Goal: Transaction & Acquisition: Purchase product/service

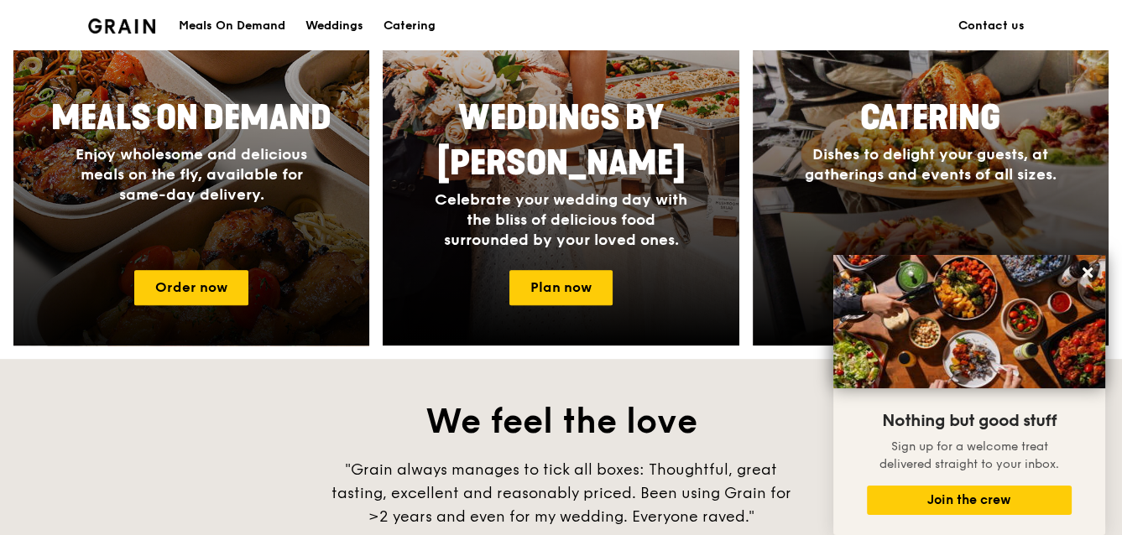
scroll to position [923, 0]
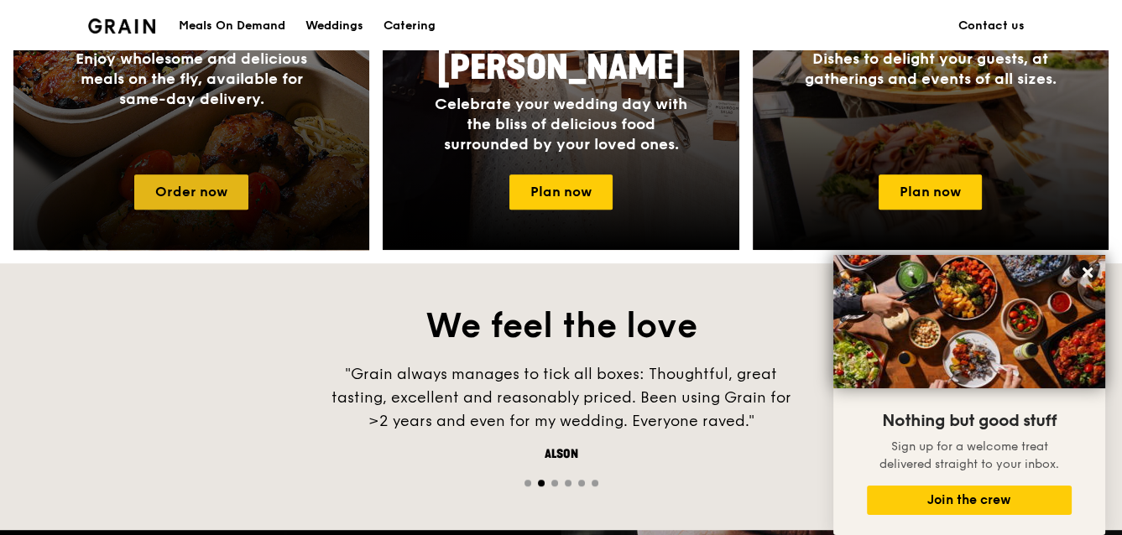
click at [214, 190] on link "Order now" at bounding box center [191, 192] width 114 height 35
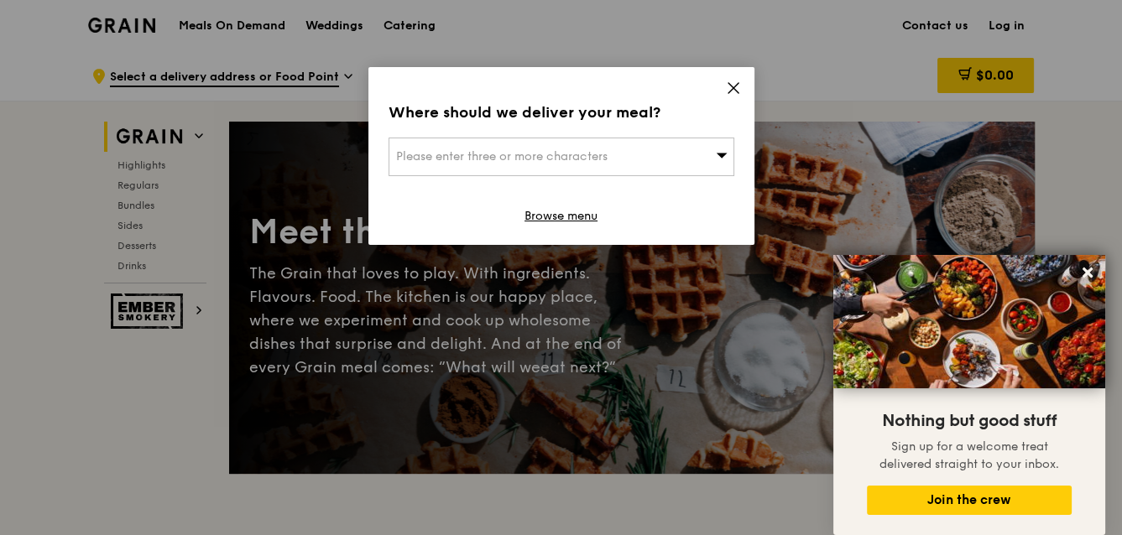
click at [660, 157] on div "Please enter three or more characters" at bounding box center [561, 157] width 346 height 39
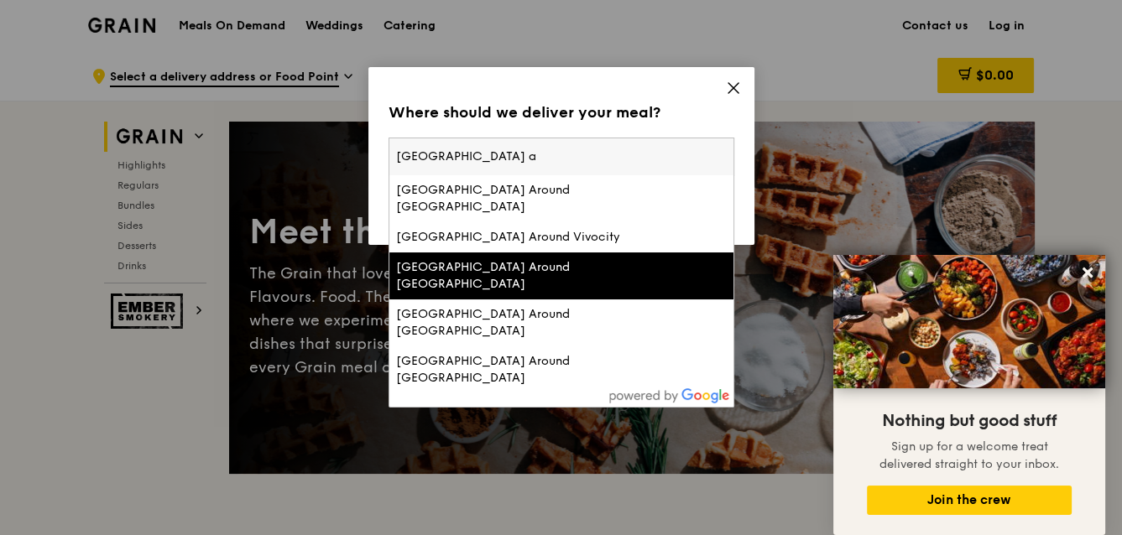
scroll to position [48, 0]
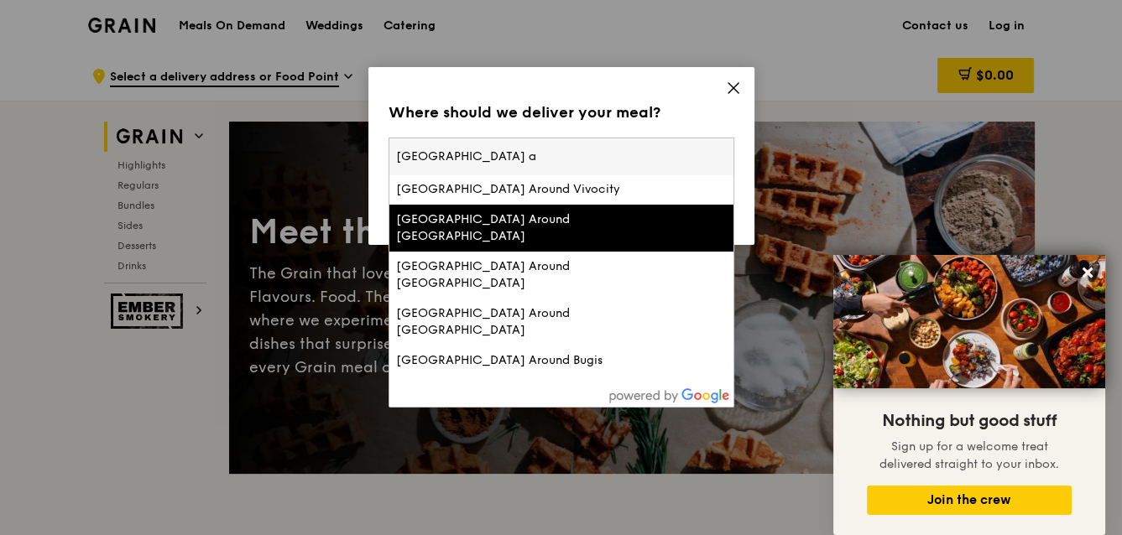
type input "[GEOGRAPHIC_DATA] a"
click at [636, 221] on div "[GEOGRAPHIC_DATA] Around [GEOGRAPHIC_DATA]" at bounding box center [520, 228] width 248 height 34
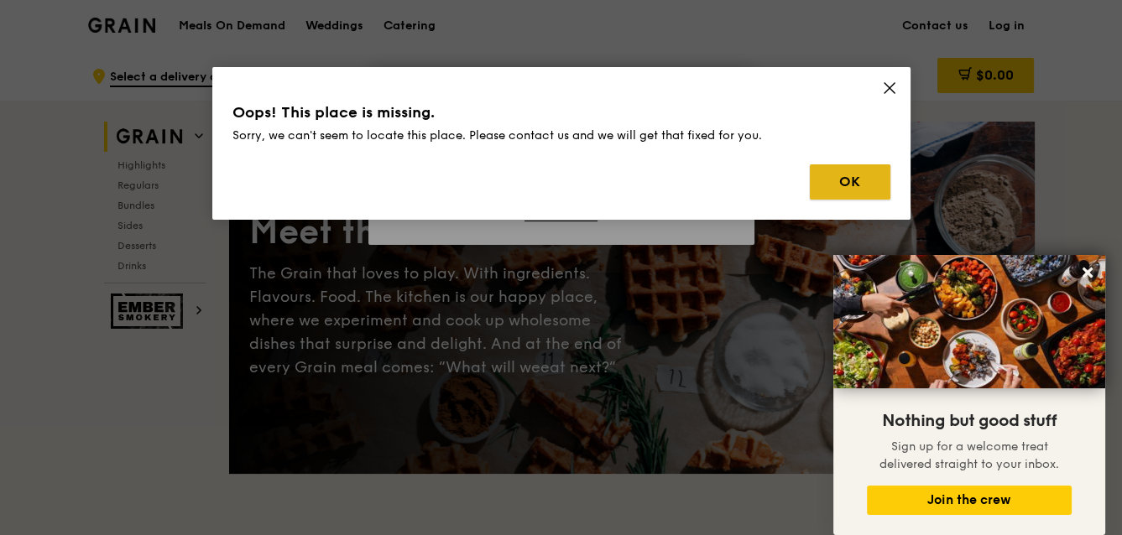
click at [830, 182] on button "OK" at bounding box center [850, 181] width 81 height 35
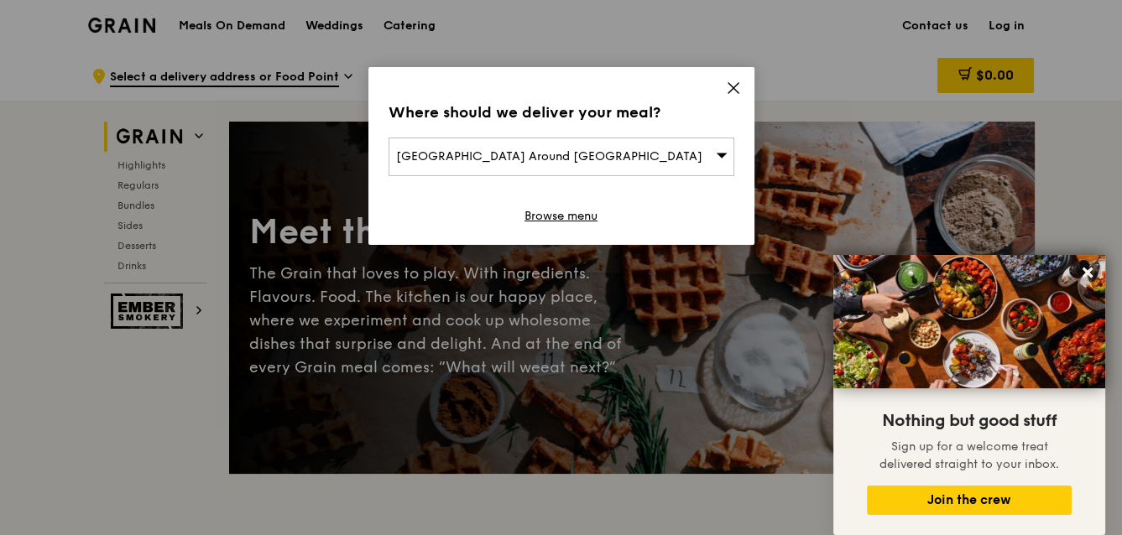
click at [639, 154] on div "[GEOGRAPHIC_DATA] Around [GEOGRAPHIC_DATA]" at bounding box center [561, 157] width 346 height 39
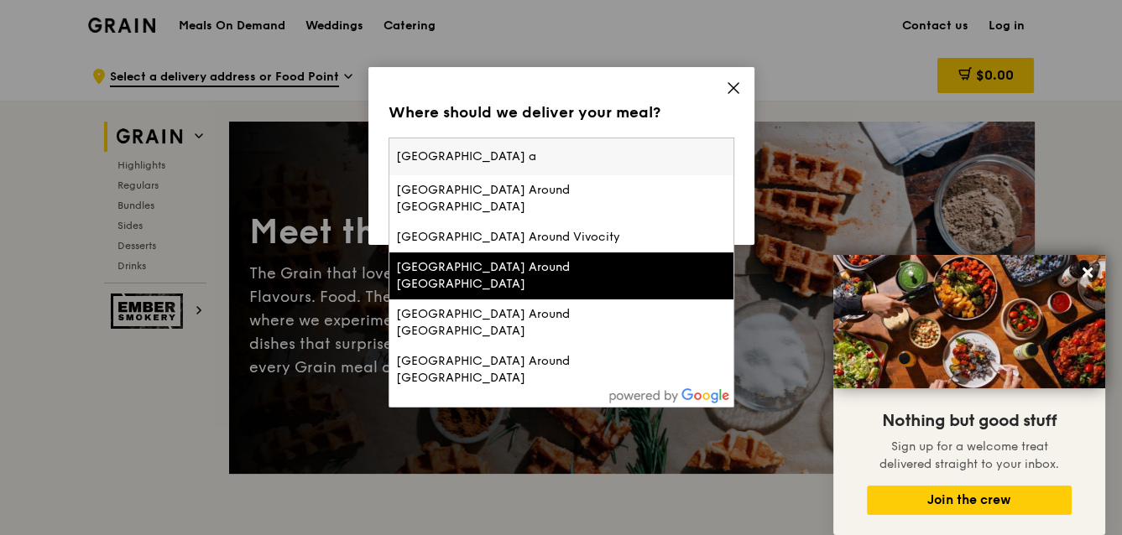
drag, startPoint x: 595, startPoint y: 154, endPoint x: 180, endPoint y: 131, distance: 416.0
click at [172, 133] on div "Where should we deliver your meal? [GEOGRAPHIC_DATA] Around [GEOGRAPHIC_DATA] […" at bounding box center [561, 267] width 1122 height 535
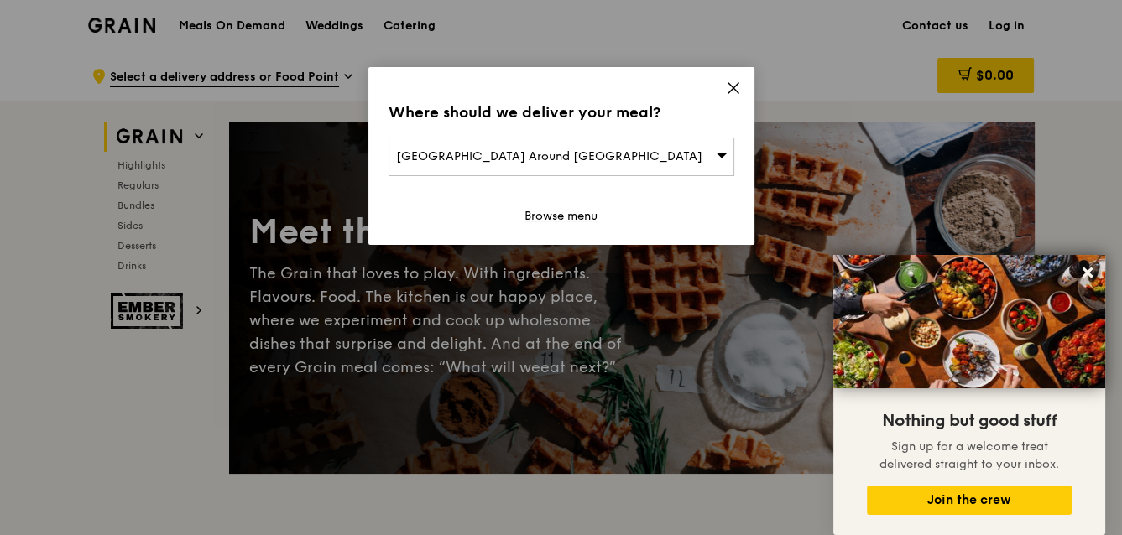
drag, startPoint x: 535, startPoint y: 138, endPoint x: 413, endPoint y: 148, distance: 122.9
click at [413, 148] on div "[GEOGRAPHIC_DATA] Around [GEOGRAPHIC_DATA]" at bounding box center [561, 157] width 346 height 39
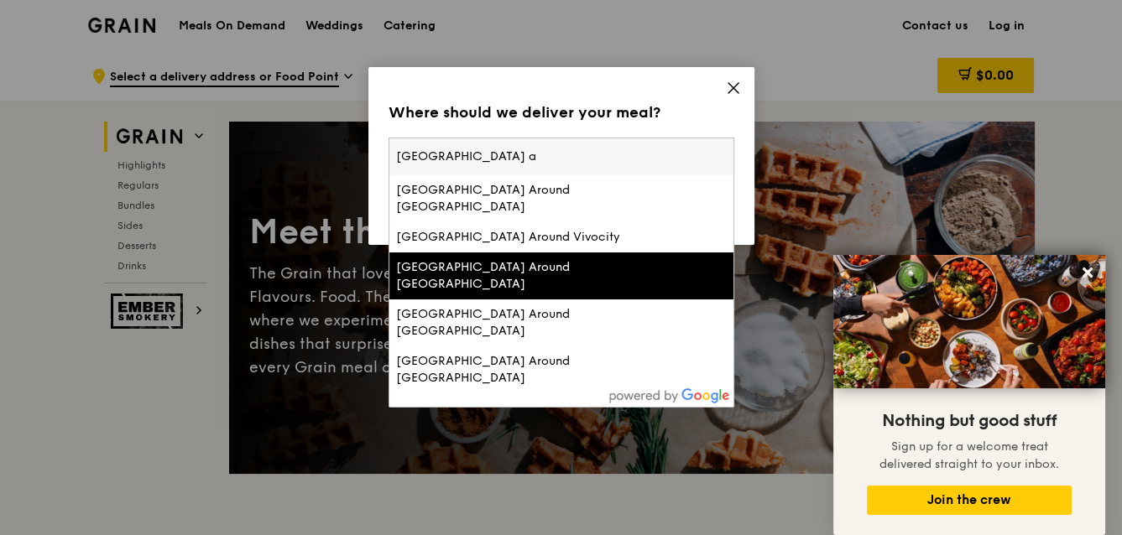
type input "[GEOGRAPHIC_DATA] [STREET_ADDRESS]"
drag, startPoint x: 558, startPoint y: 154, endPoint x: 281, endPoint y: 139, distance: 277.3
click at [257, 143] on div "Where should we deliver your meal? [GEOGRAPHIC_DATA] Around [GEOGRAPHIC_DATA] […" at bounding box center [561, 267] width 1122 height 535
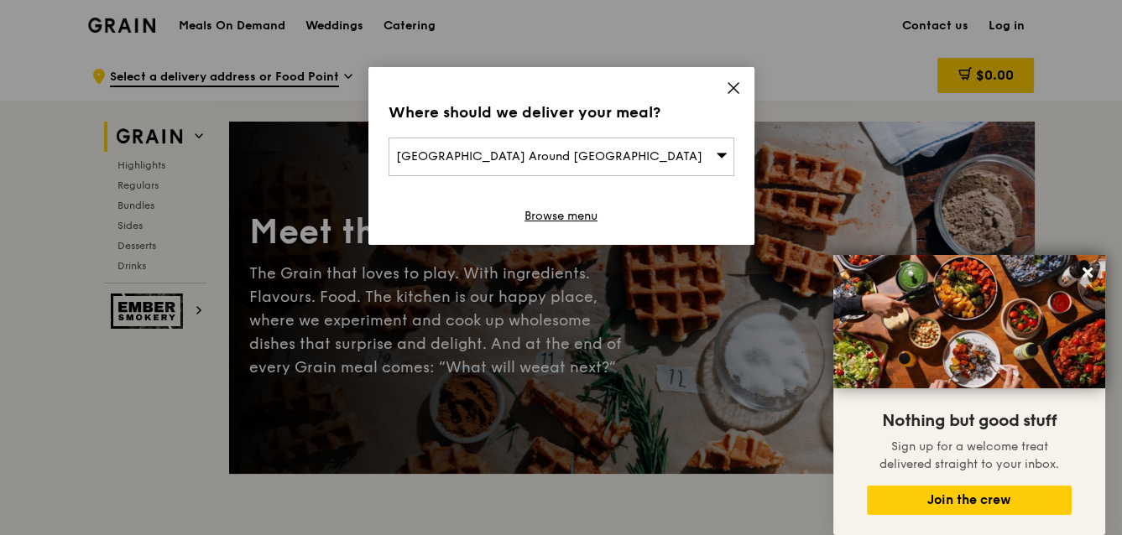
drag, startPoint x: 602, startPoint y: 154, endPoint x: 275, endPoint y: 142, distance: 327.4
click at [275, 142] on div "Where should we deliver your meal? [GEOGRAPHIC_DATA] Around [GEOGRAPHIC_DATA] B…" at bounding box center [561, 267] width 1122 height 535
click at [722, 154] on icon at bounding box center [721, 155] width 11 height 5
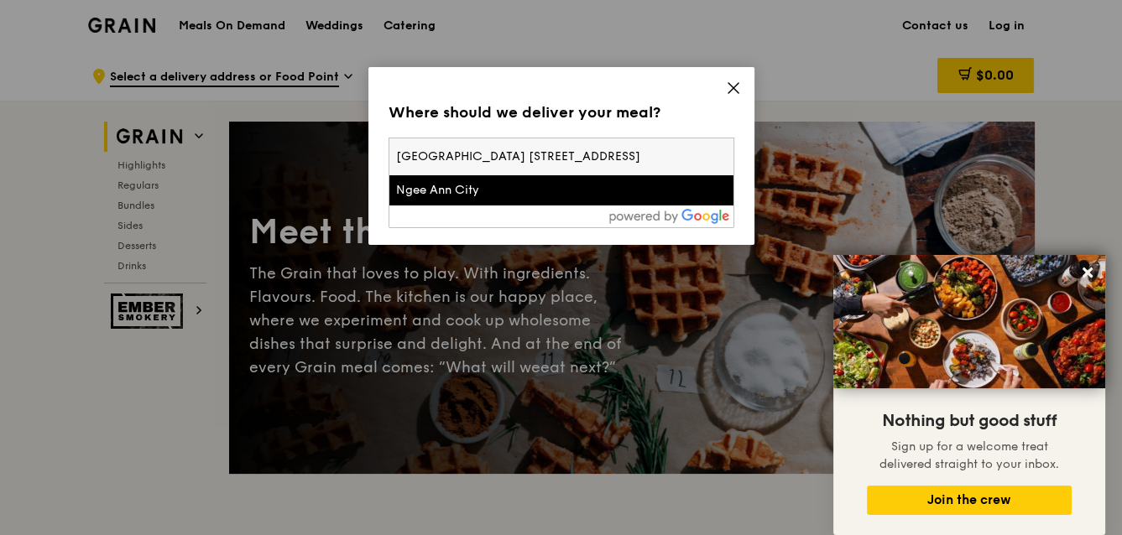
drag, startPoint x: 633, startPoint y: 163, endPoint x: 256, endPoint y: 154, distance: 377.7
click at [256, 154] on div "Where should we deliver your meal? [GEOGRAPHIC_DATA] Around [GEOGRAPHIC_DATA] […" at bounding box center [561, 267] width 1122 height 535
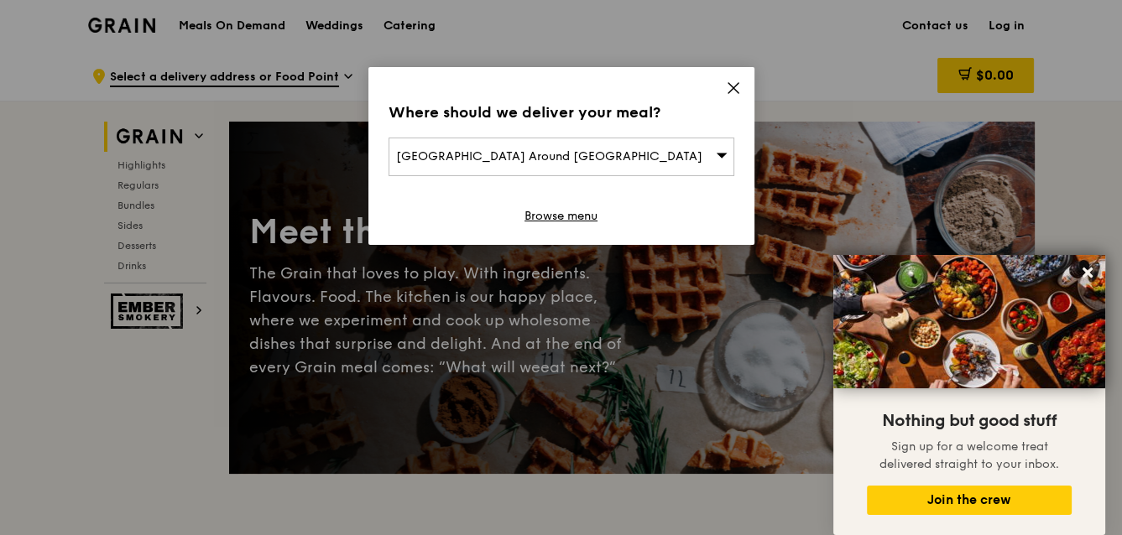
click at [740, 83] on icon at bounding box center [733, 88] width 15 height 15
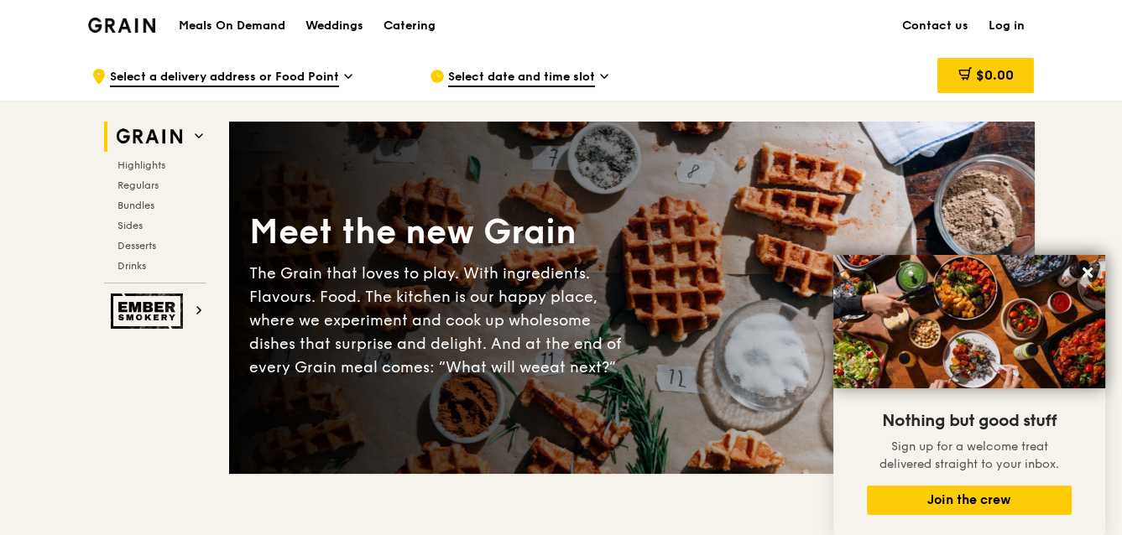
click at [283, 80] on span "Select a delivery address or Food Point" at bounding box center [224, 78] width 229 height 18
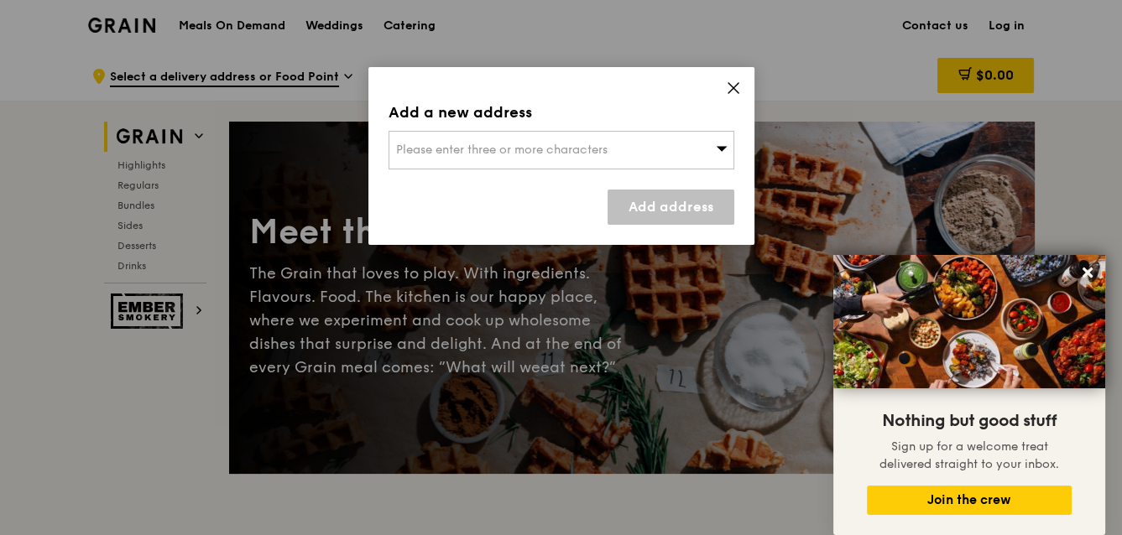
click at [494, 149] on span "Please enter three or more characters" at bounding box center [501, 150] width 211 height 14
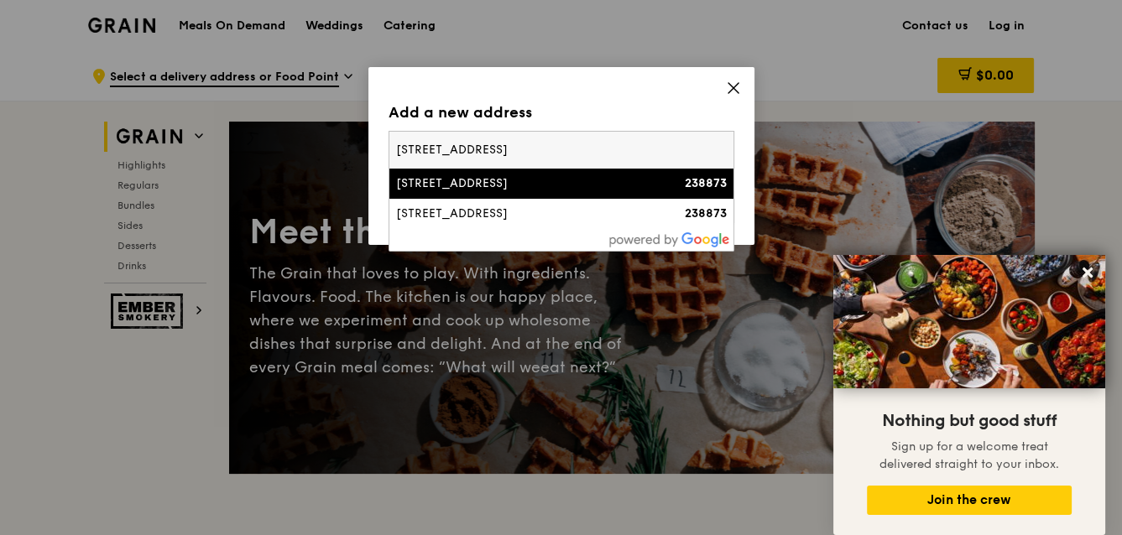
type input "[STREET_ADDRESS]"
click at [477, 185] on div "[STREET_ADDRESS]" at bounding box center [520, 183] width 248 height 17
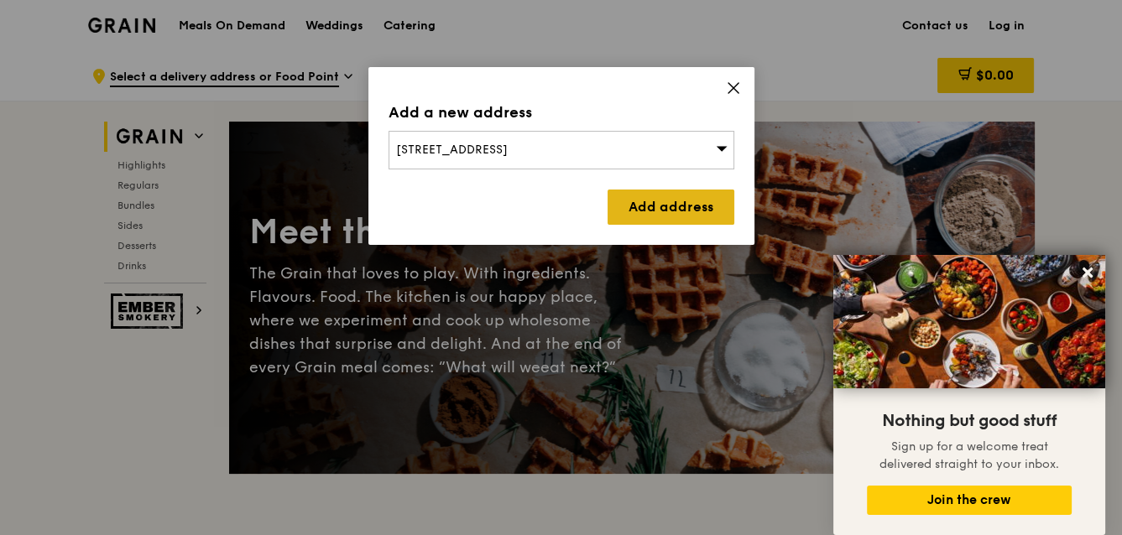
click at [647, 198] on link "Add address" at bounding box center [670, 207] width 127 height 35
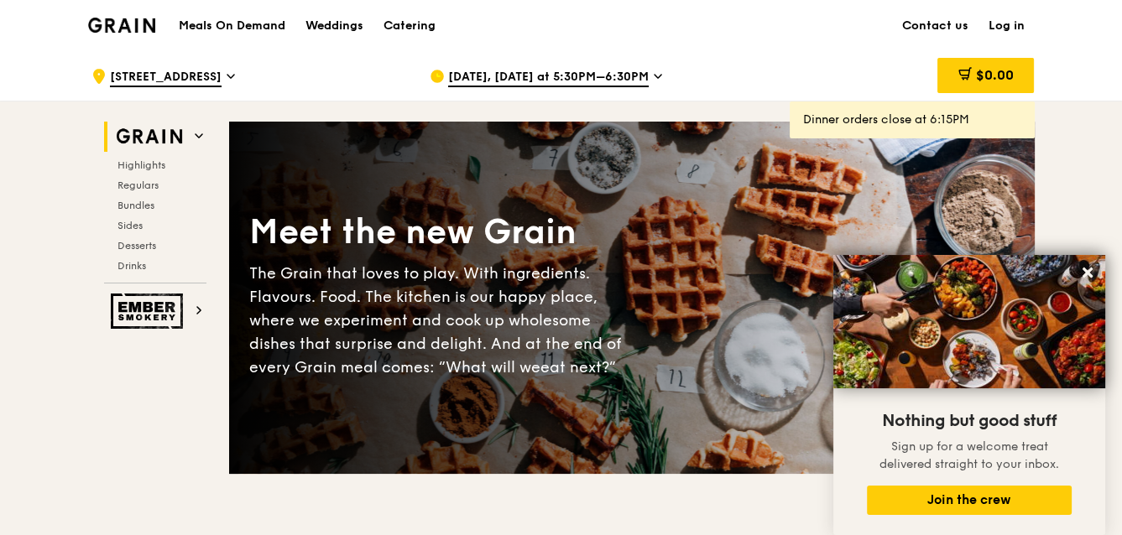
click at [613, 77] on span "[DATE], [DATE] at 5:30PM–6:30PM" at bounding box center [548, 78] width 201 height 18
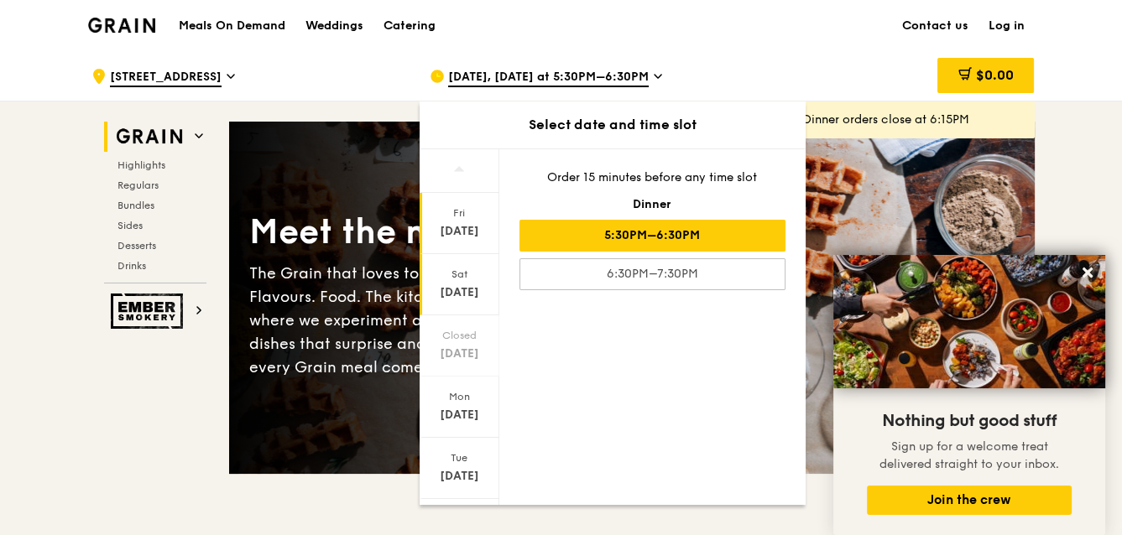
click at [445, 269] on div "Sat" at bounding box center [459, 274] width 75 height 13
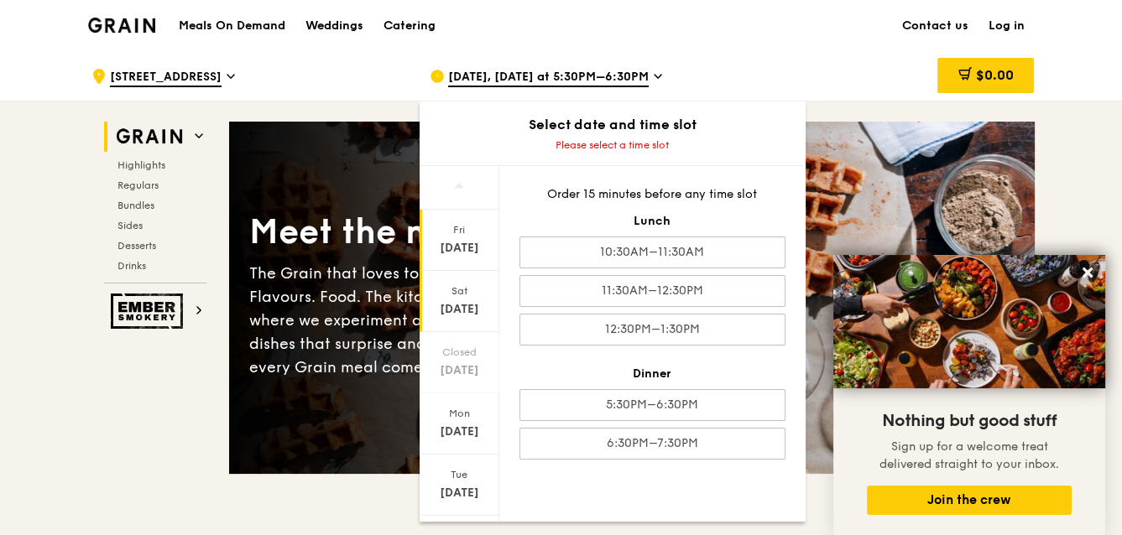
scroll to position [84, 0]
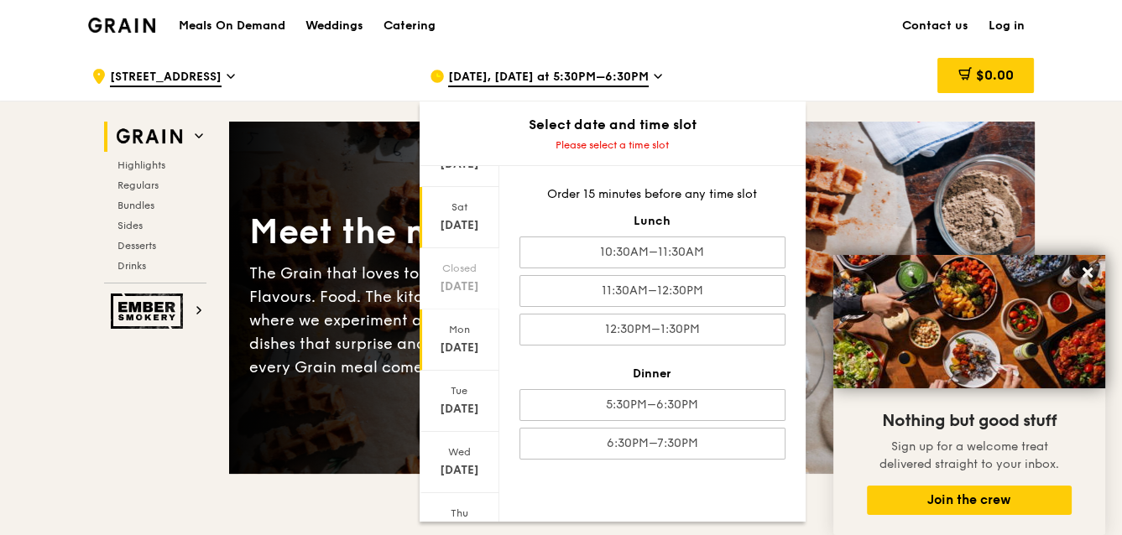
click at [464, 340] on div "[DATE]" at bounding box center [459, 348] width 75 height 17
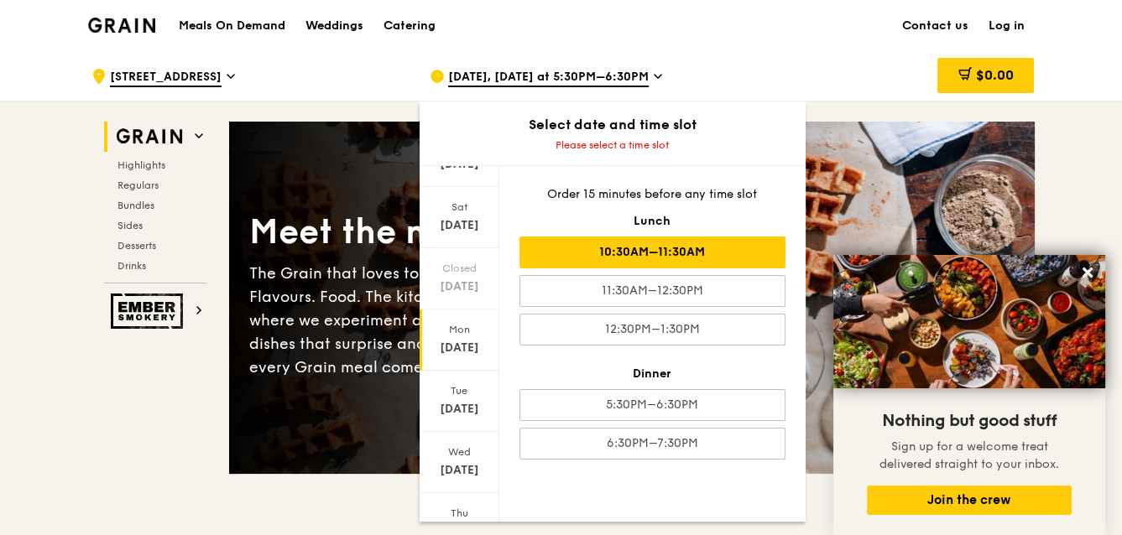
click at [654, 255] on div "10:30AM–11:30AM" at bounding box center [652, 253] width 266 height 32
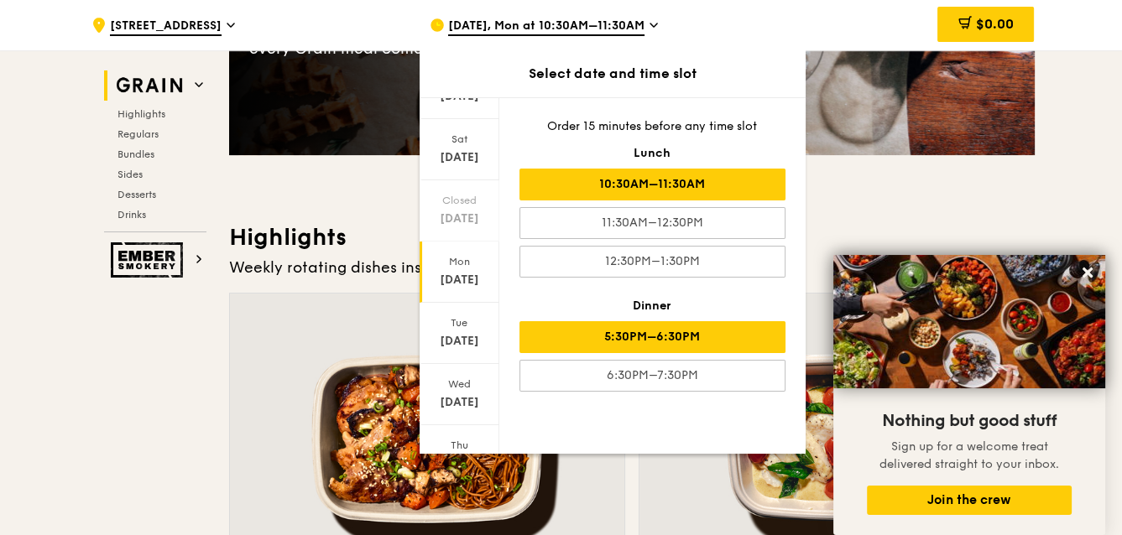
scroll to position [336, 0]
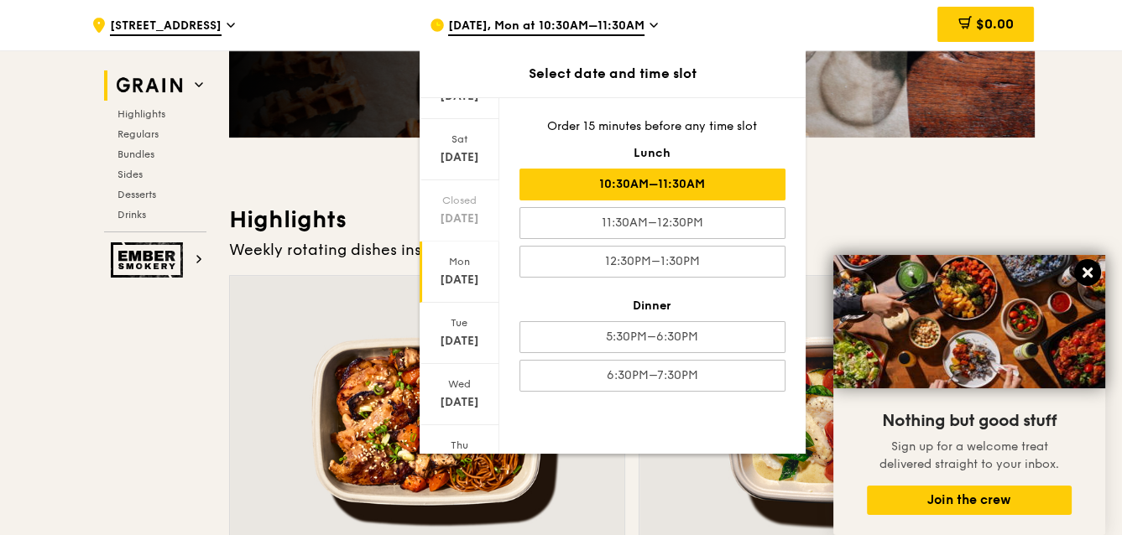
click at [1082, 277] on icon at bounding box center [1087, 272] width 15 height 15
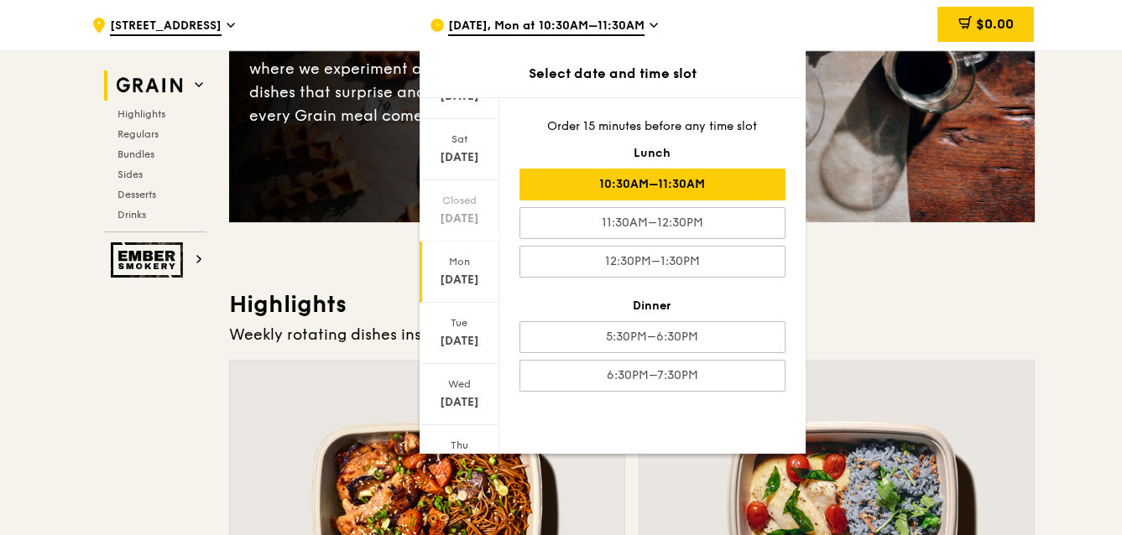
scroll to position [84, 0]
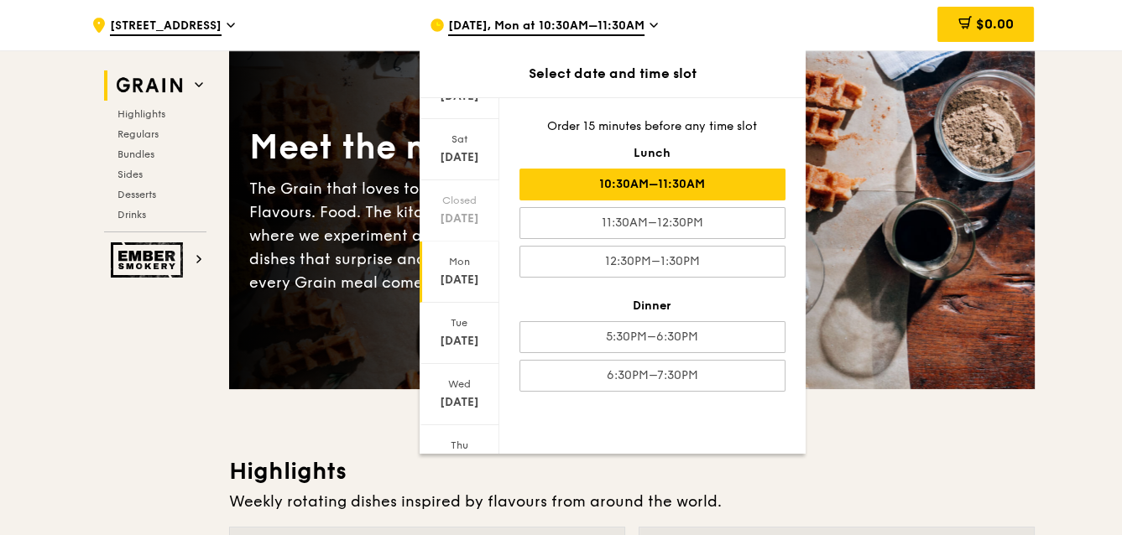
click at [1013, 341] on div "Meet the new Grain The Grain that loves to play. With ingredients. Flavours. Fo…" at bounding box center [632, 213] width 806 height 352
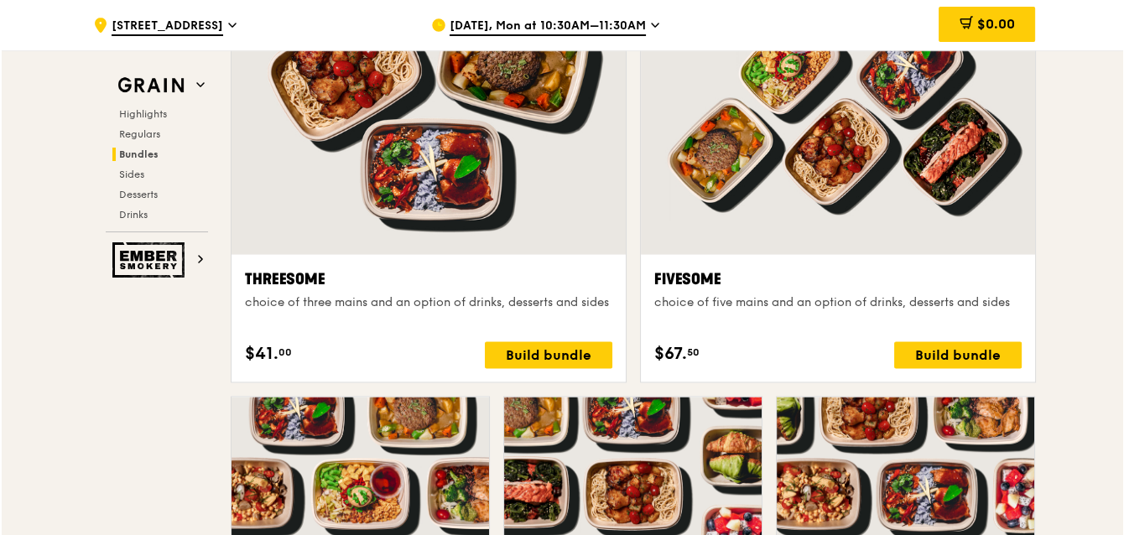
scroll to position [2906, 0]
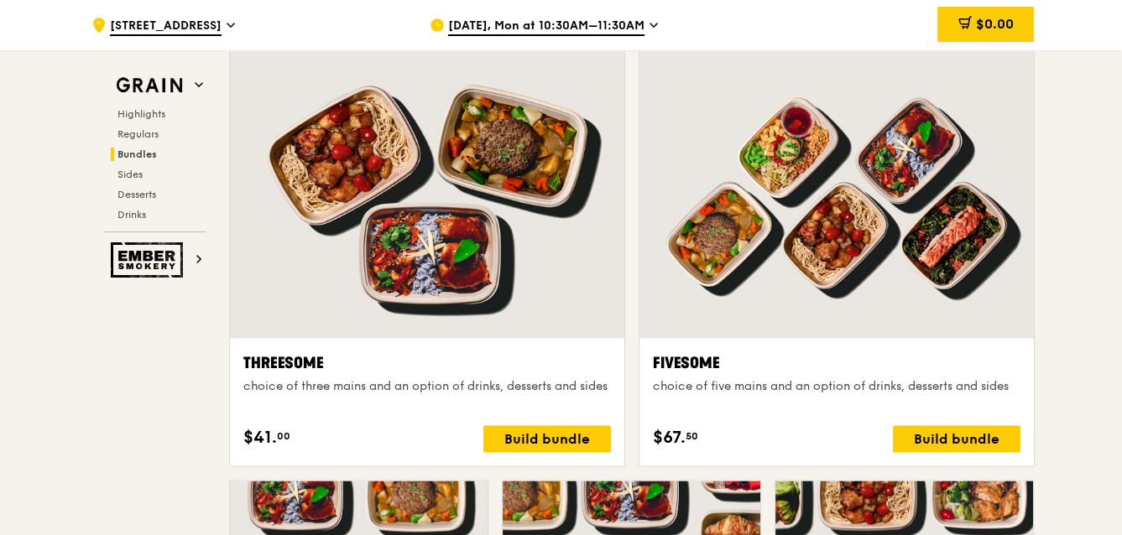
click at [275, 361] on div "Threesome" at bounding box center [427, 363] width 368 height 23
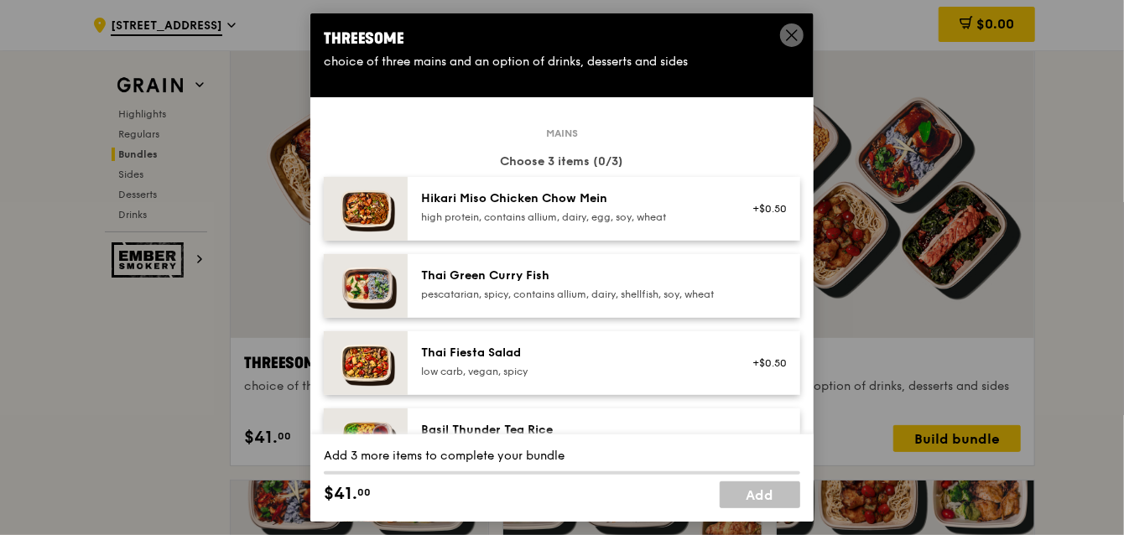
click at [549, 292] on div "pescatarian, spicy, contains allium, dairy, shellfish, soy, wheat" at bounding box center [571, 294] width 301 height 13
click at [525, 217] on div "high protein, contains allium, dairy, egg, soy, wheat" at bounding box center [571, 217] width 301 height 13
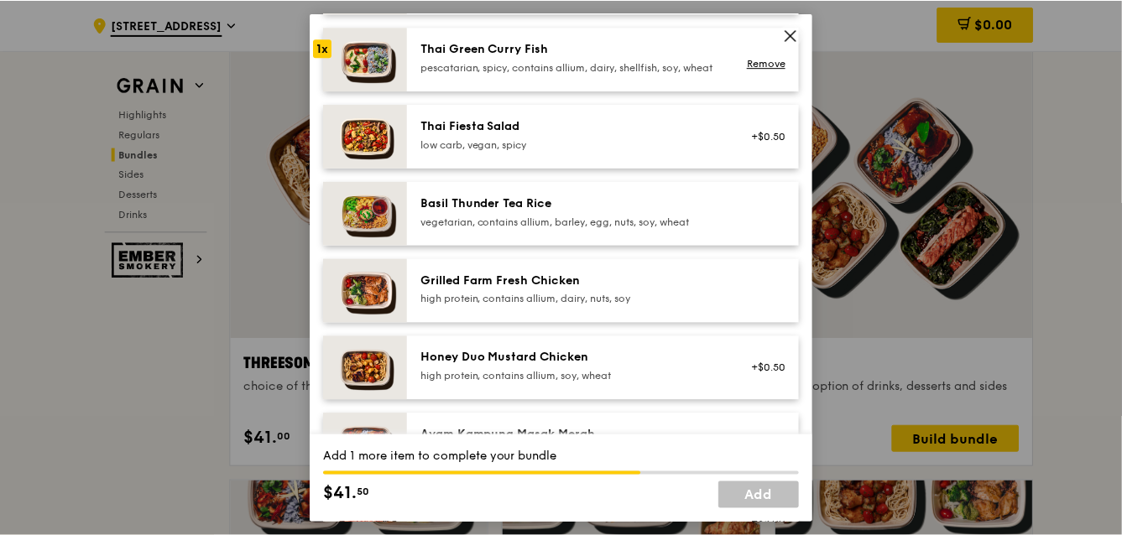
scroll to position [252, 0]
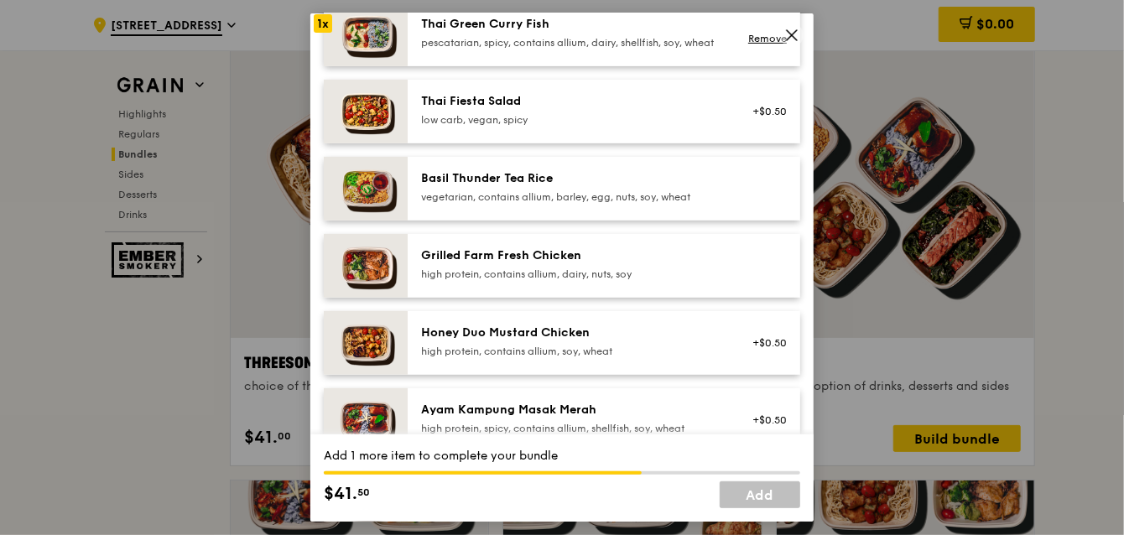
click at [588, 281] on div "high protein, contains allium, dairy, nuts, soy" at bounding box center [571, 274] width 301 height 13
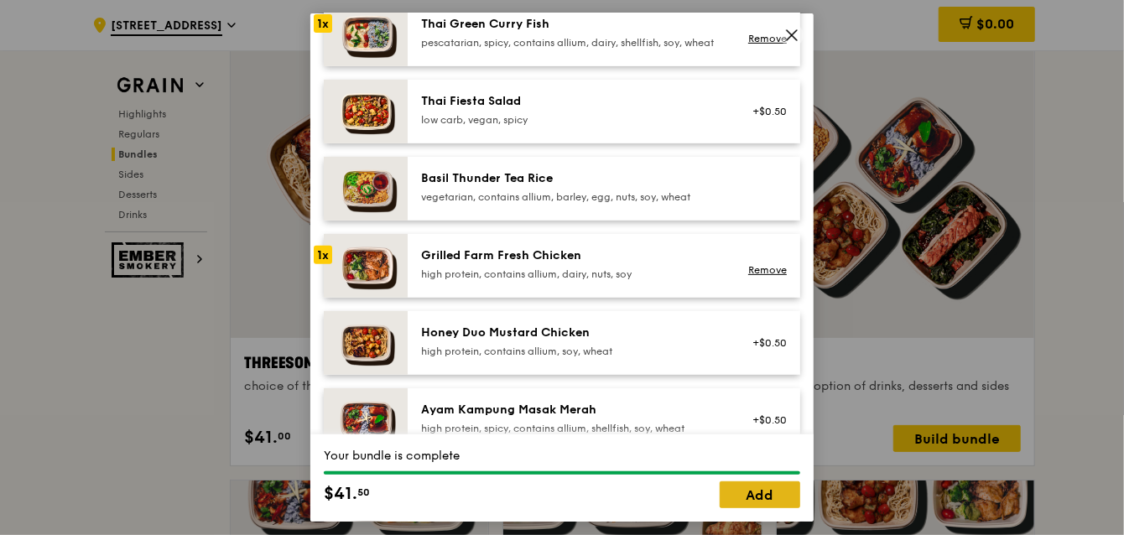
click at [767, 494] on link "Add" at bounding box center [760, 495] width 81 height 27
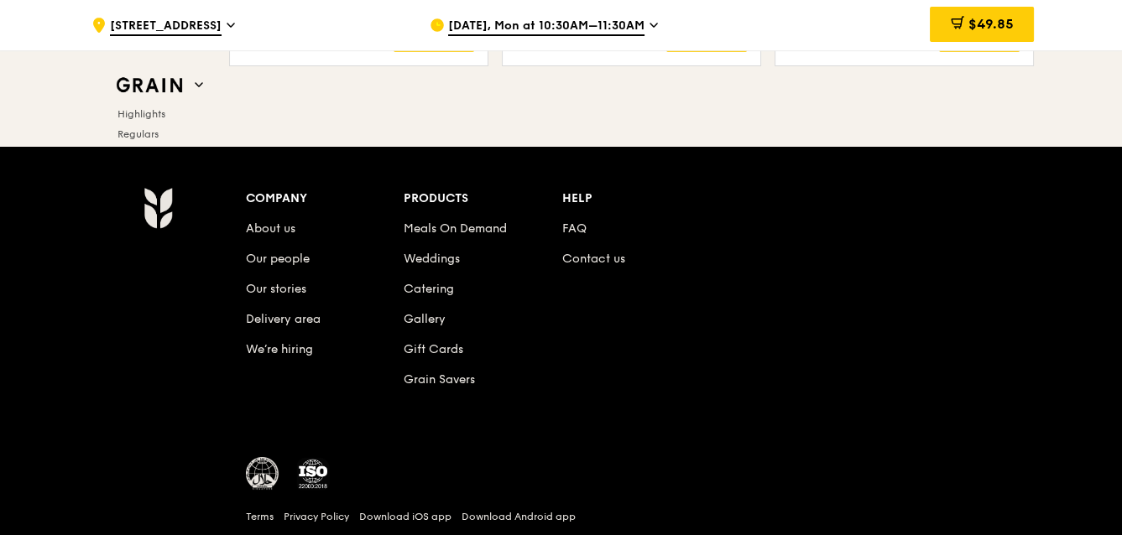
scroll to position [7101, 0]
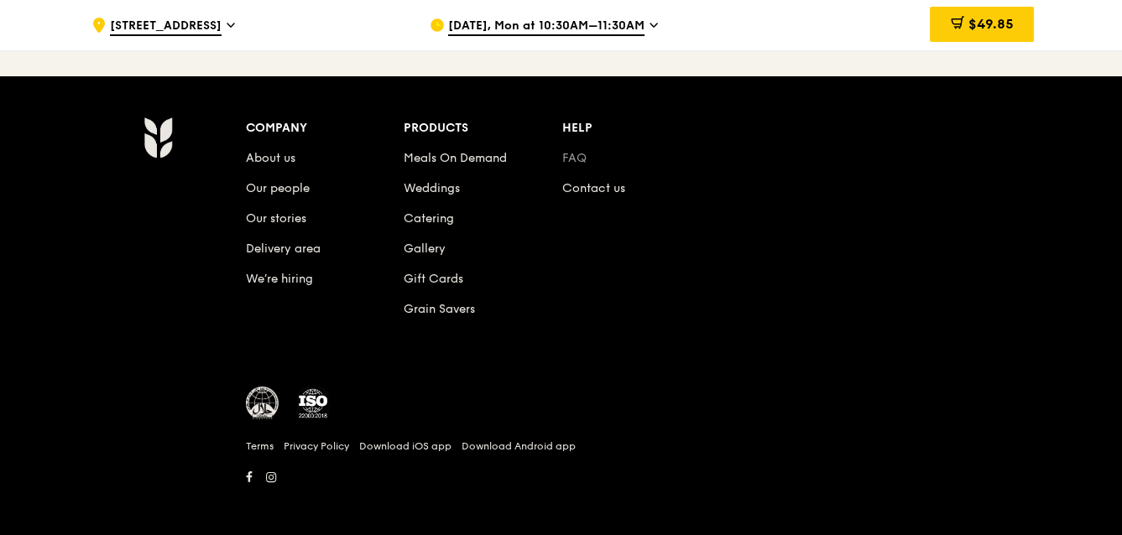
click at [581, 151] on link "FAQ" at bounding box center [574, 158] width 24 height 14
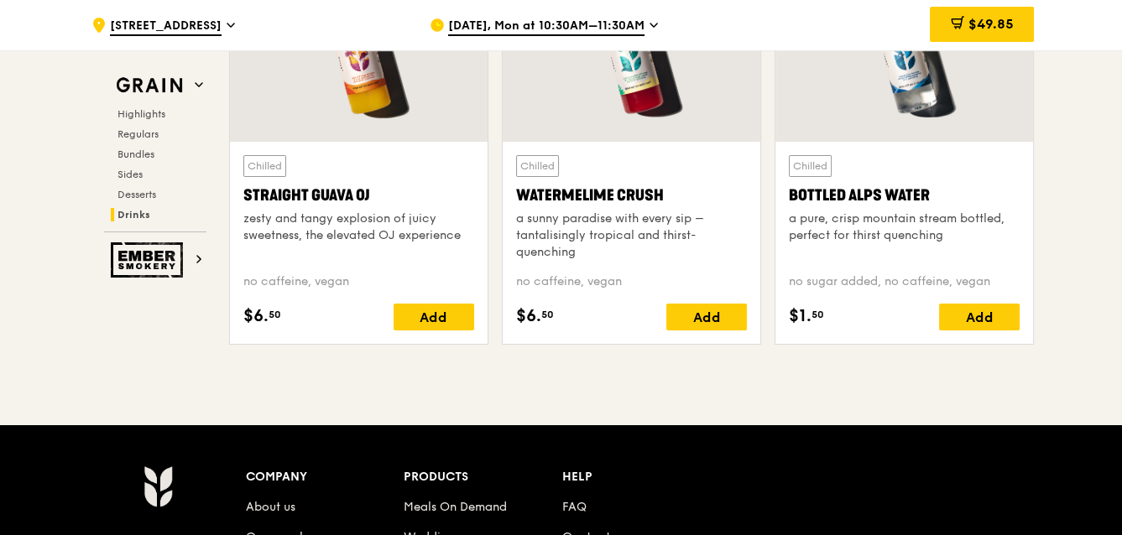
scroll to position [6598, 0]
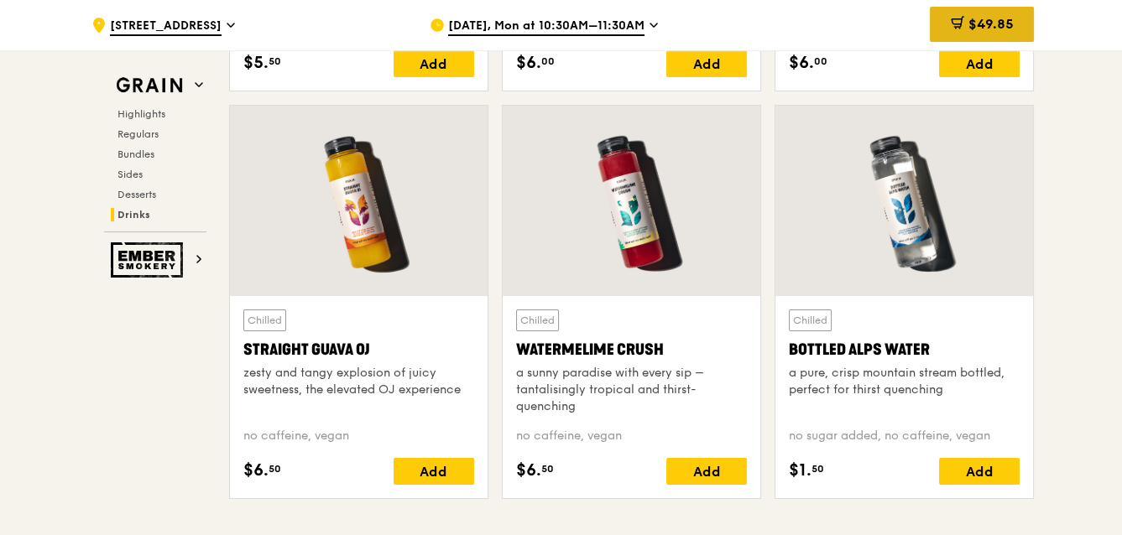
click at [952, 19] on icon at bounding box center [956, 21] width 10 height 5
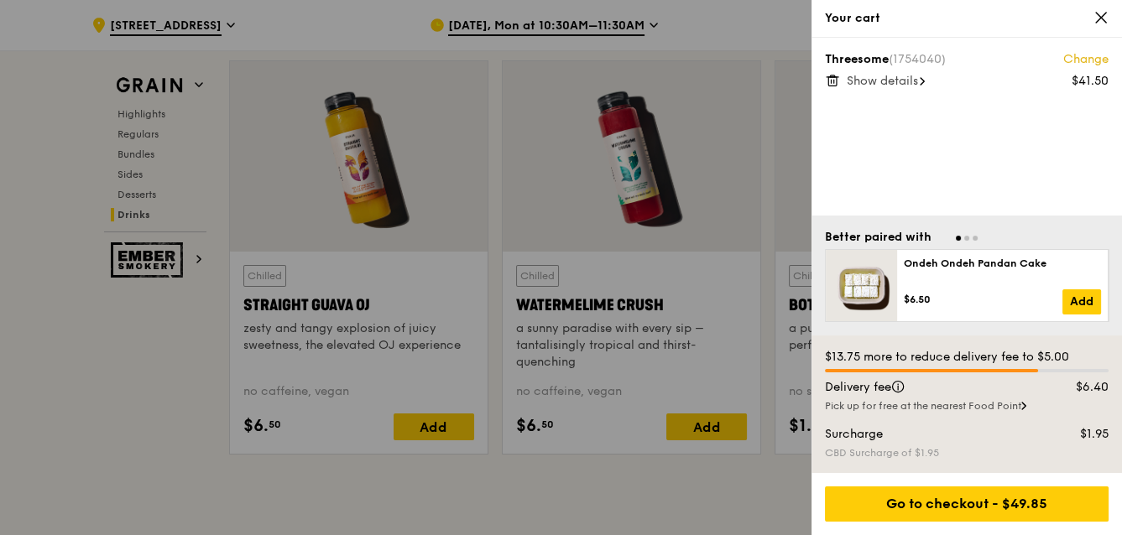
scroll to position [6681, 0]
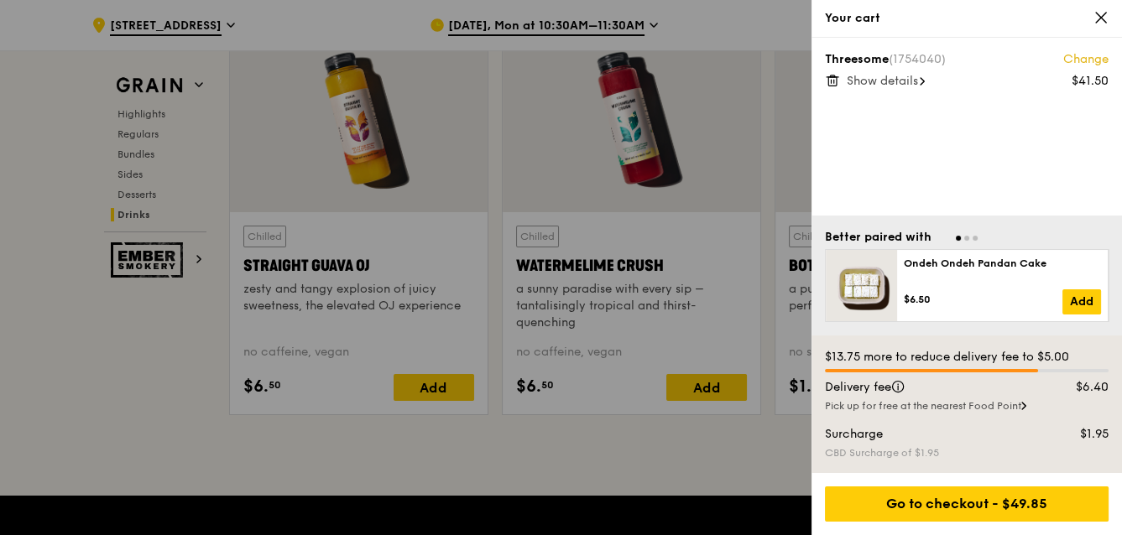
click at [1013, 408] on div "Pick up for free at the nearest Food Point" at bounding box center [967, 405] width 284 height 13
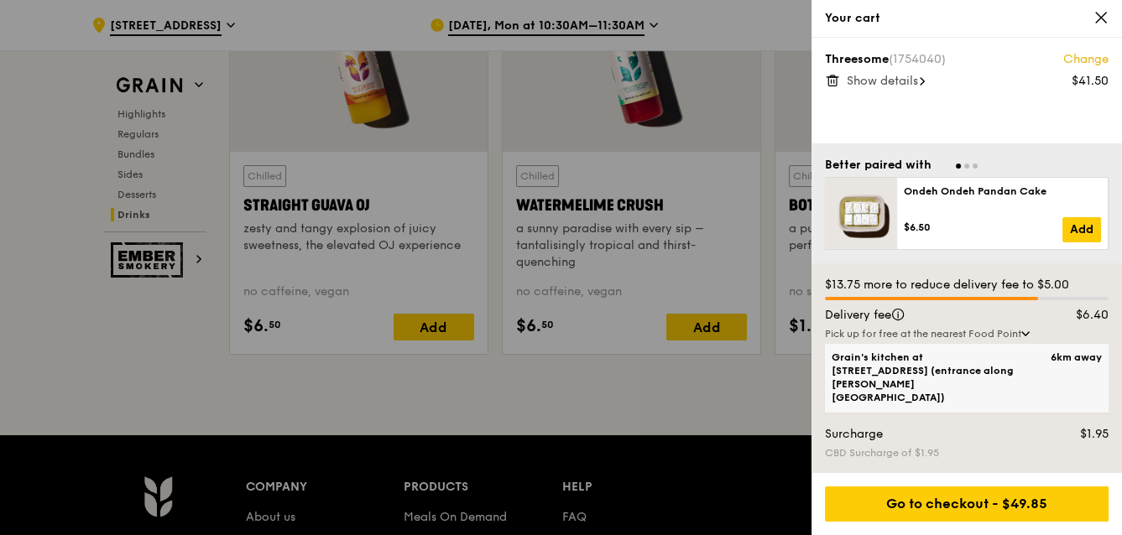
scroll to position [6765, 0]
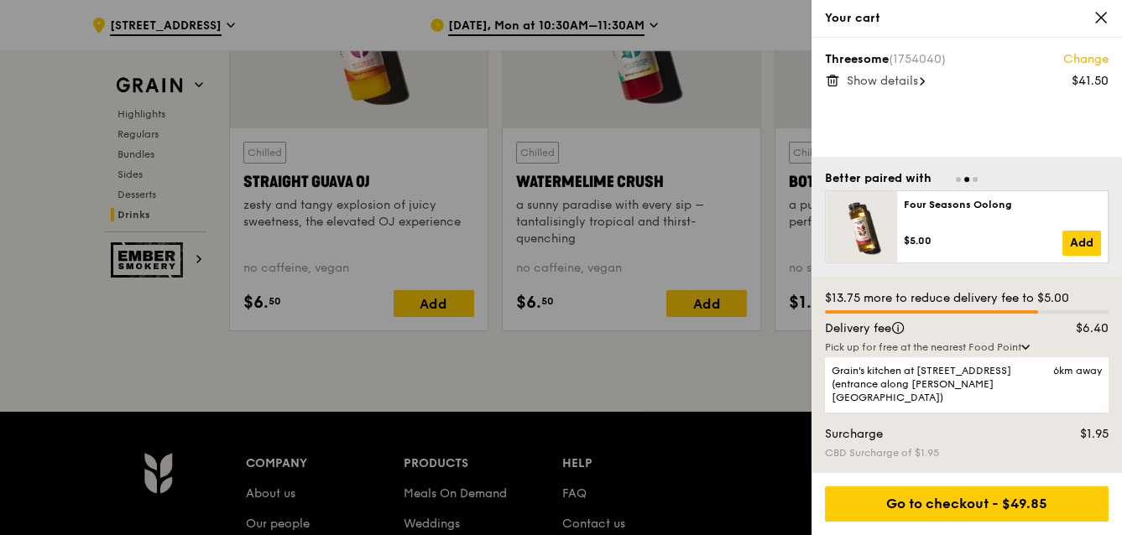
click at [1027, 350] on icon at bounding box center [1025, 347] width 8 height 5
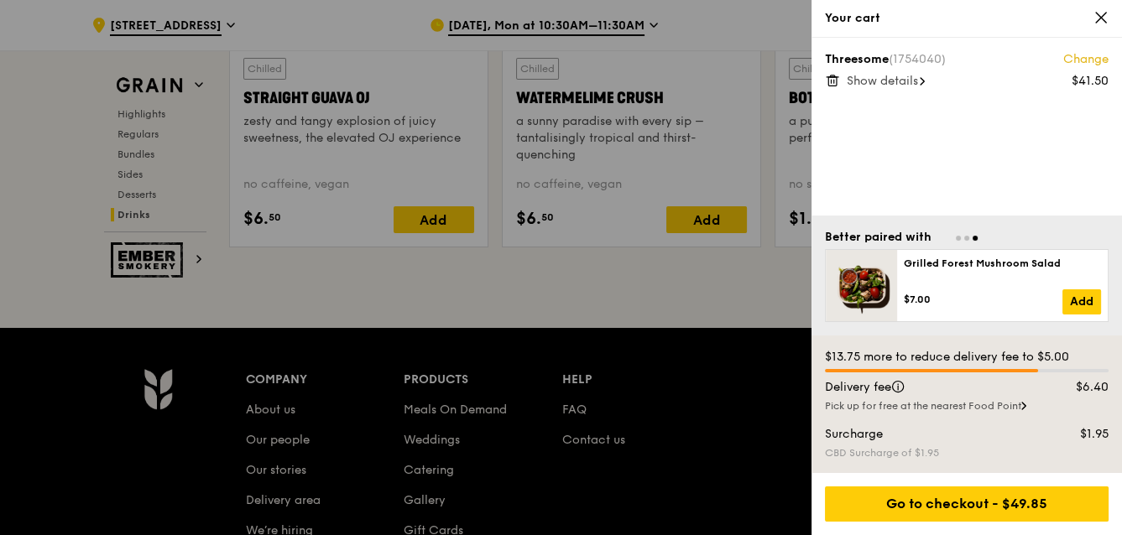
scroll to position [7101, 0]
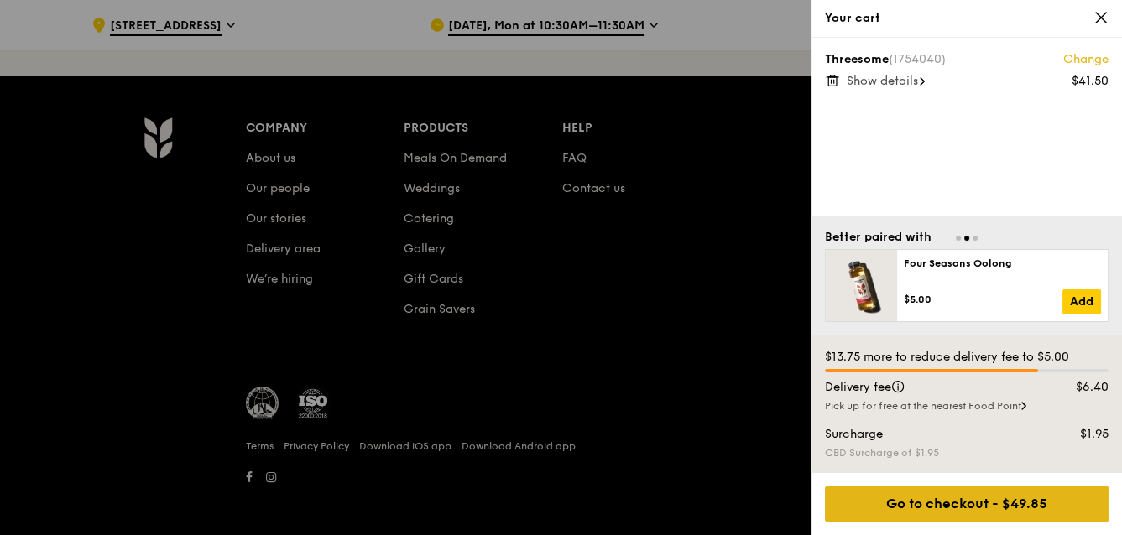
click at [959, 502] on div "Go to checkout - $49.85" at bounding box center [967, 504] width 284 height 35
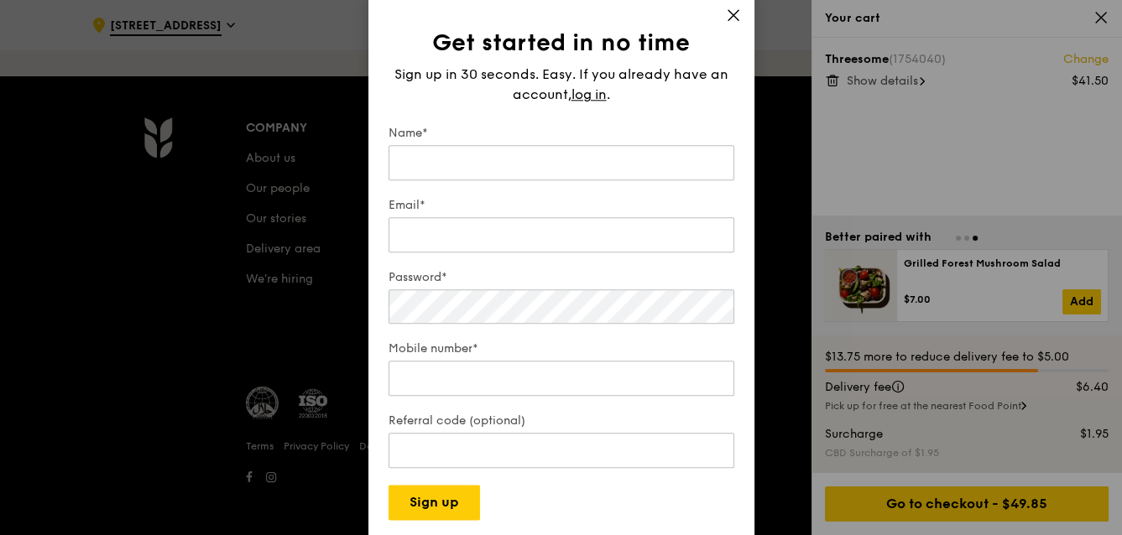
click at [733, 11] on icon at bounding box center [733, 15] width 15 height 15
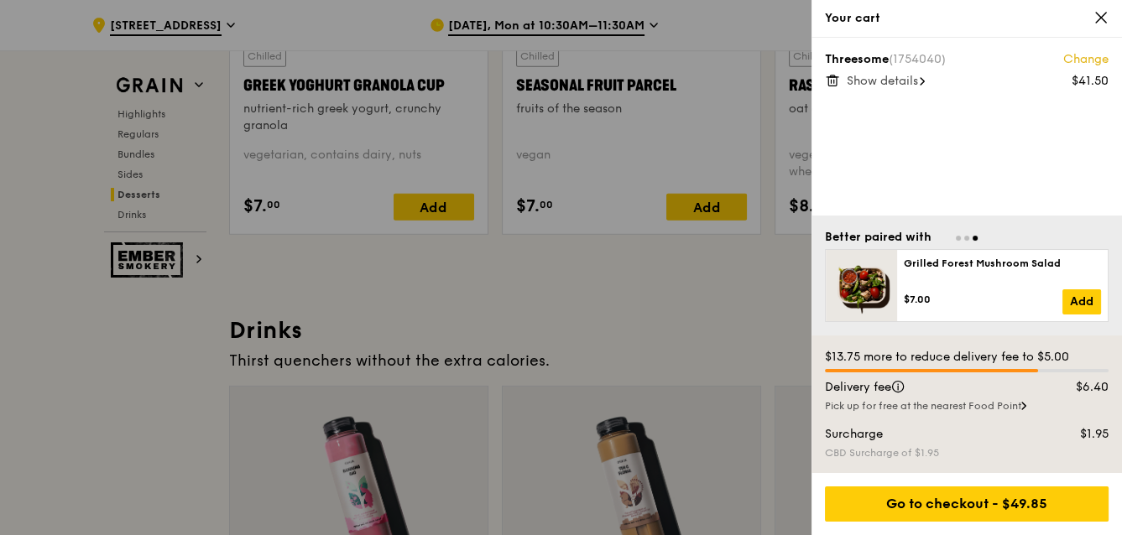
scroll to position [5087, 0]
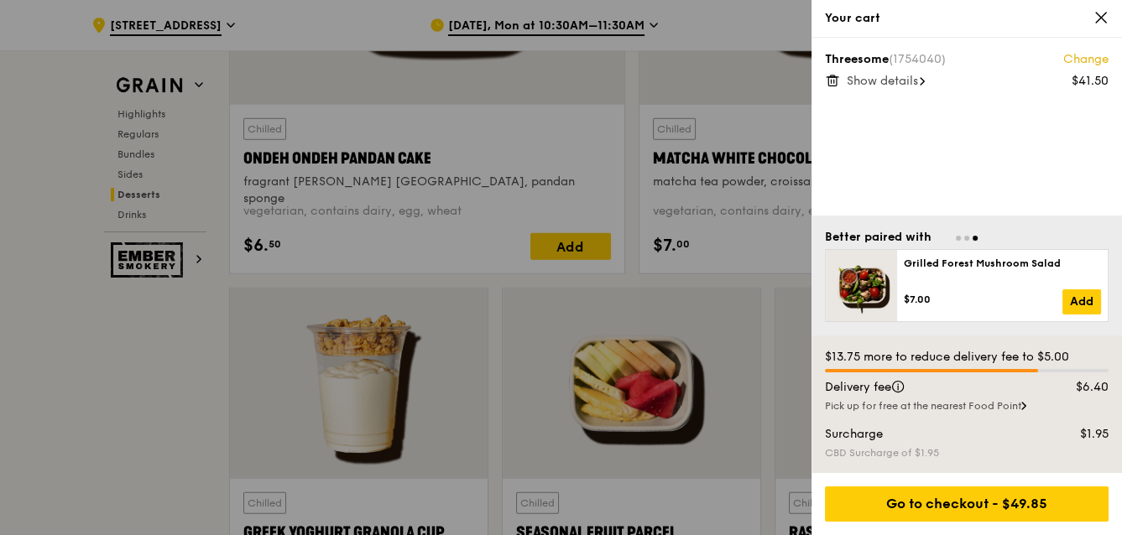
click at [1103, 22] on icon at bounding box center [1100, 17] width 15 height 15
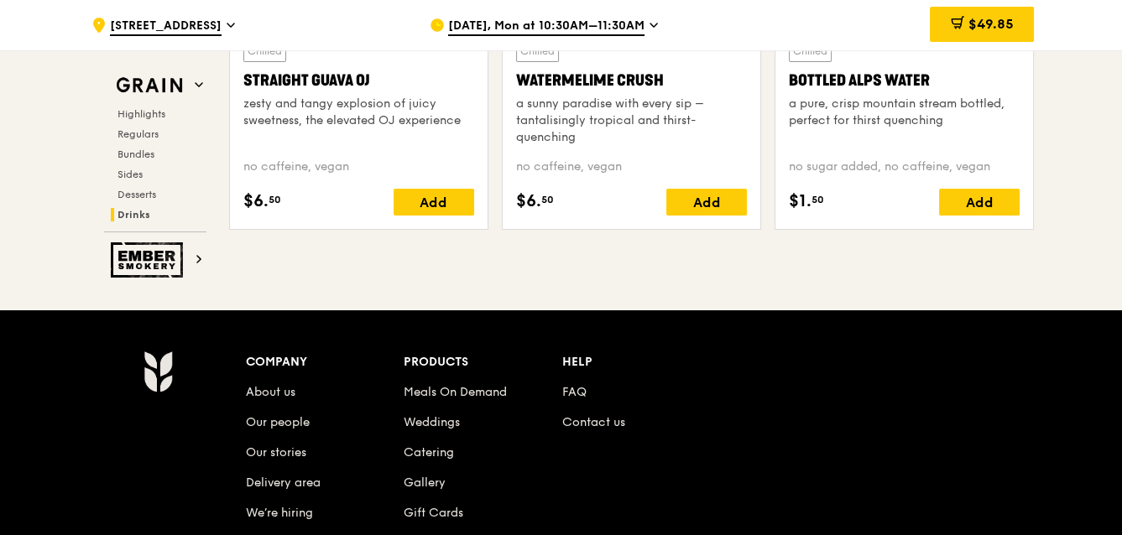
scroll to position [7101, 0]
